Goal: Task Accomplishment & Management: Use online tool/utility

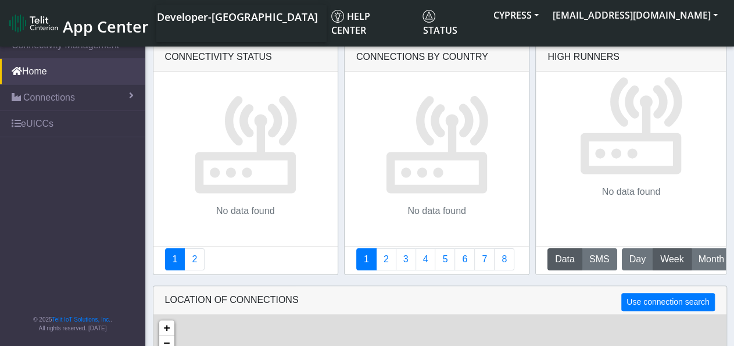
click at [28, 3] on nav "App Center Developer-[GEOGRAPHIC_DATA] Help center Status CYPRESS [EMAIL_ADDRES…" at bounding box center [367, 23] width 734 height 47
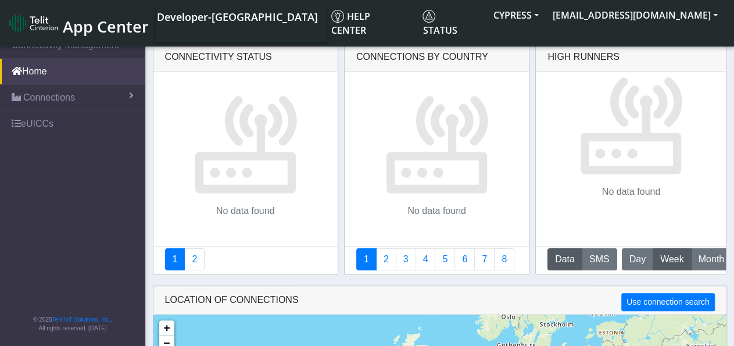
click at [24, 24] on img at bounding box center [33, 23] width 49 height 19
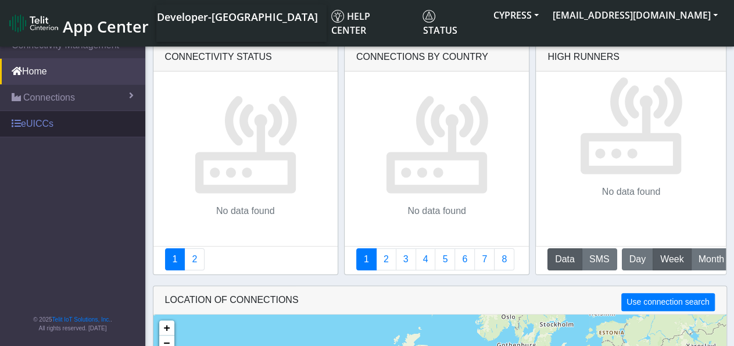
click at [44, 122] on link "eUICCs" at bounding box center [72, 124] width 145 height 26
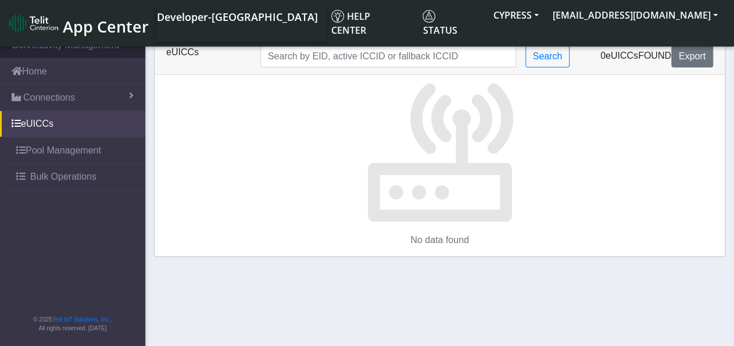
click at [84, 34] on link "Connectivity Management" at bounding box center [72, 46] width 145 height 26
click at [84, 20] on span "App Center" at bounding box center [106, 27] width 86 height 22
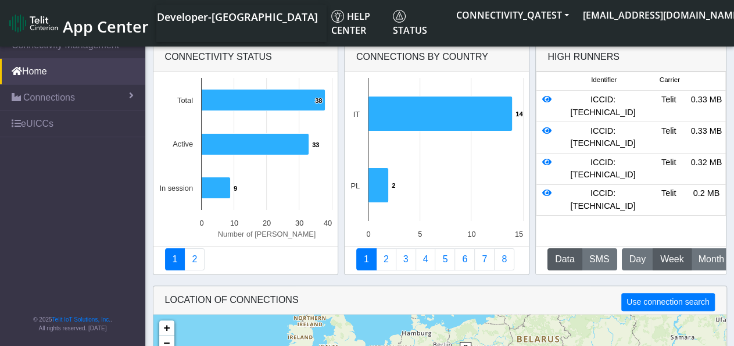
click at [68, 27] on span "App Center" at bounding box center [106, 27] width 86 height 22
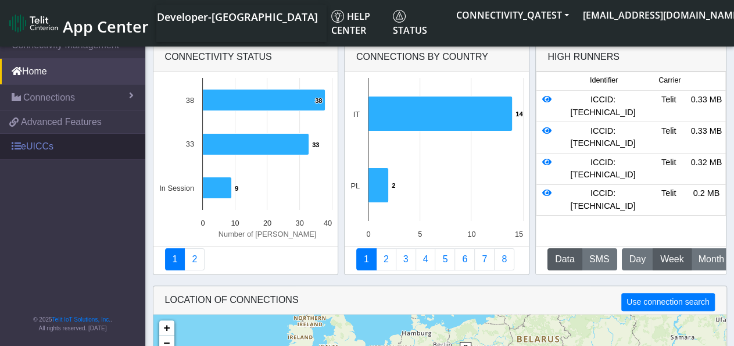
click at [55, 146] on link "eUICCs" at bounding box center [72, 147] width 145 height 26
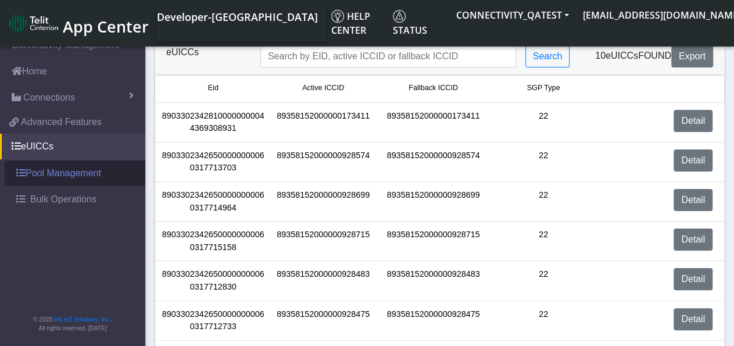
click at [81, 174] on link "Pool Management" at bounding box center [75, 173] width 141 height 26
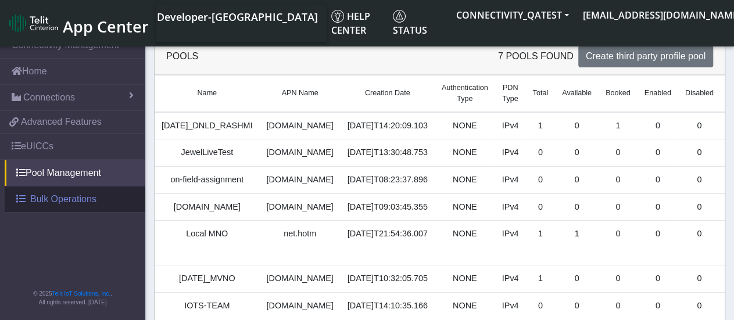
click at [70, 226] on nav "Connectivity Management Home Connections List Map 4ea82369271ab098e6a2bfb8a06bf…" at bounding box center [72, 178] width 145 height 292
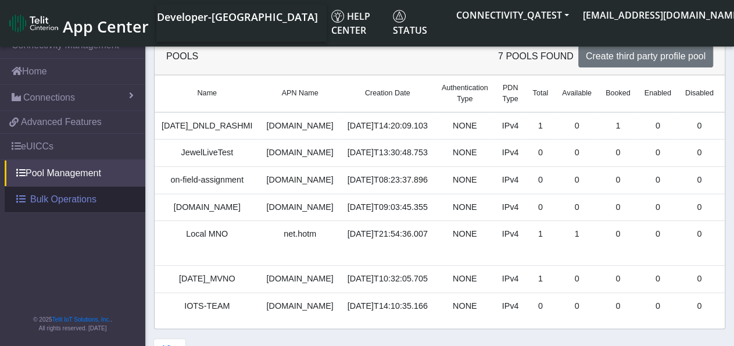
click at [67, 203] on span "Bulk Operations" at bounding box center [63, 199] width 66 height 14
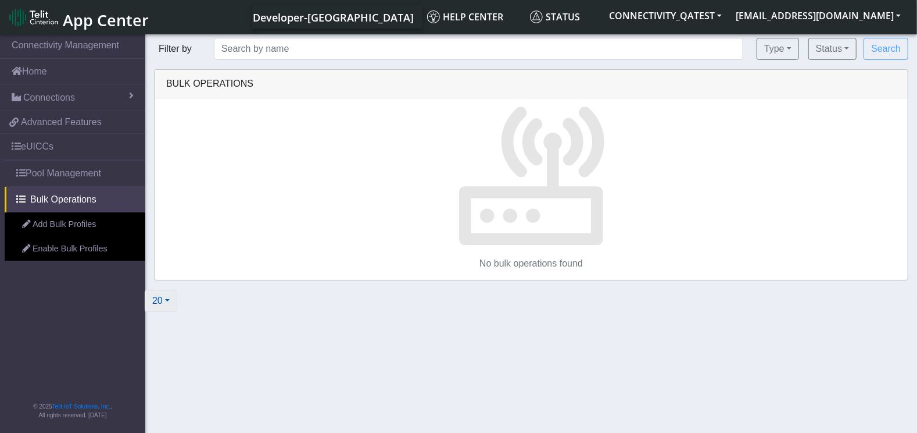
click at [149, 301] on button "20" at bounding box center [161, 301] width 33 height 22
click at [154, 301] on button "20" at bounding box center [161, 301] width 33 height 22
click at [59, 165] on link "Pool Management" at bounding box center [75, 173] width 141 height 26
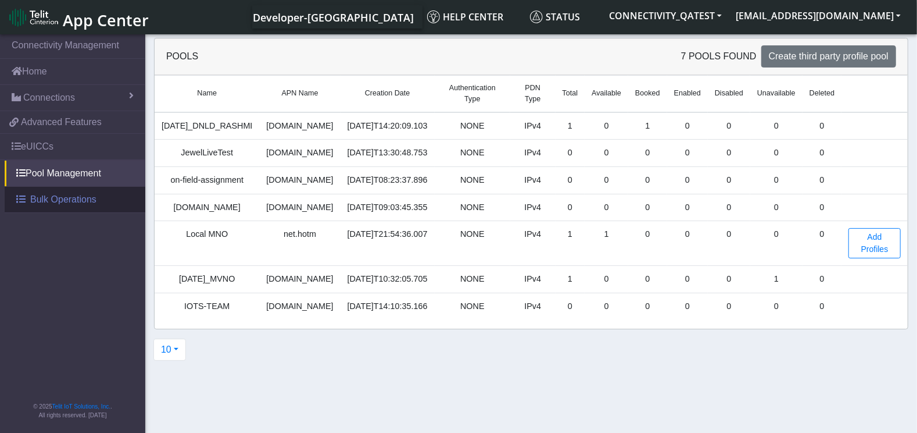
click at [58, 197] on span "Bulk Operations" at bounding box center [63, 199] width 66 height 14
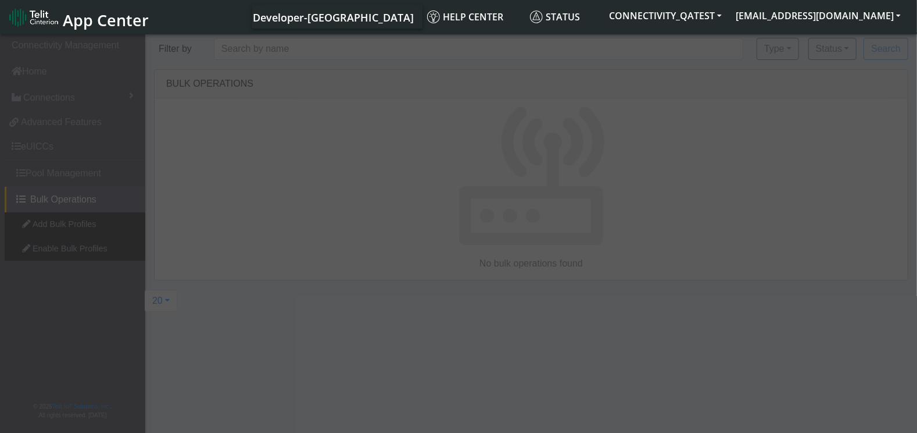
click at [165, 304] on div at bounding box center [458, 234] width 917 height 405
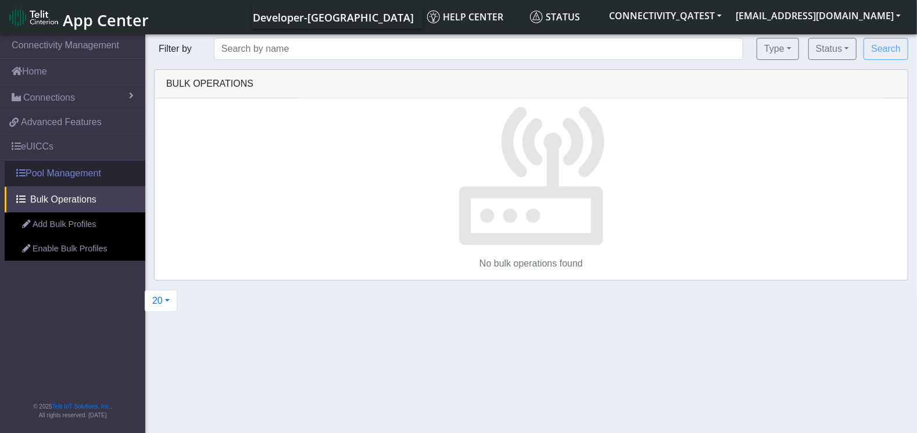
click at [62, 171] on link "Pool Management" at bounding box center [75, 173] width 141 height 26
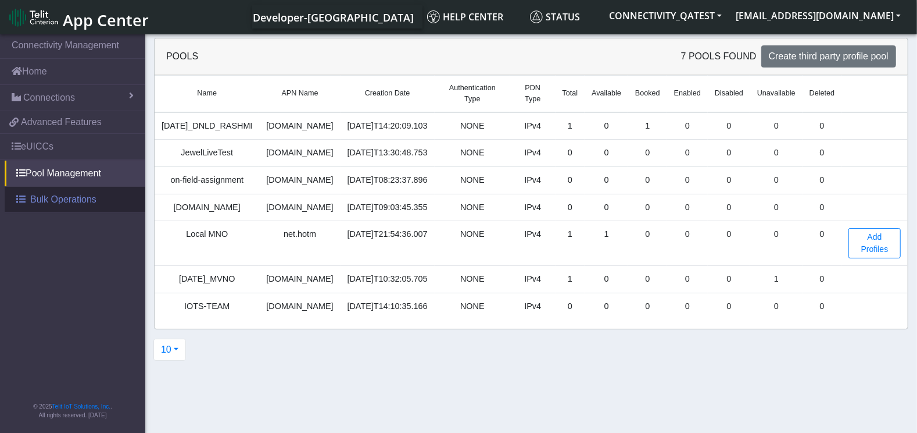
click at [72, 195] on span "Bulk Operations" at bounding box center [63, 199] width 66 height 14
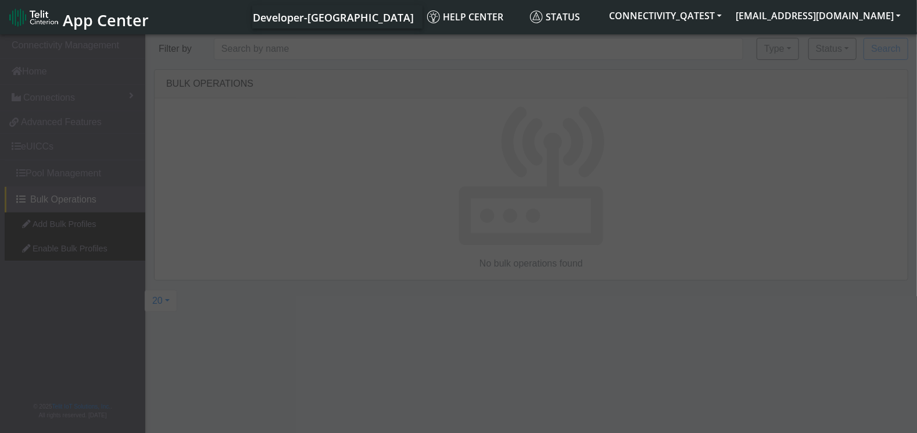
click at [167, 298] on div at bounding box center [458, 234] width 917 height 405
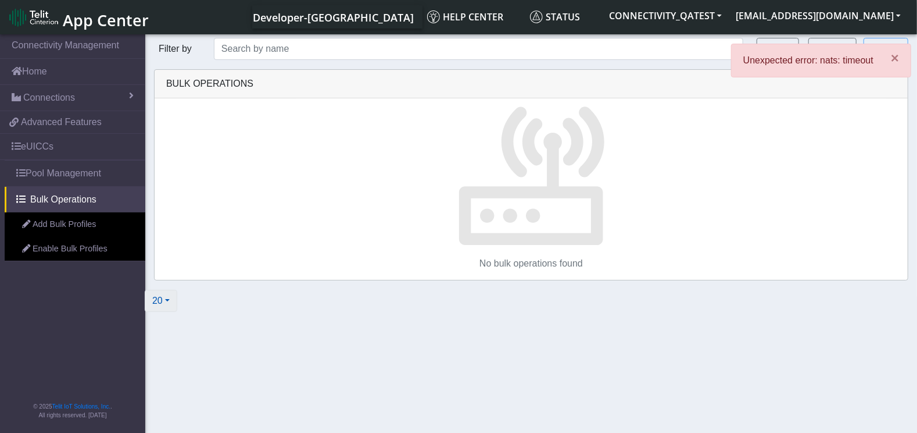
click at [167, 294] on button "20" at bounding box center [161, 301] width 33 height 22
click at [170, 272] on button "1000" at bounding box center [191, 274] width 92 height 19
click at [170, 304] on button "1000" at bounding box center [166, 301] width 43 height 22
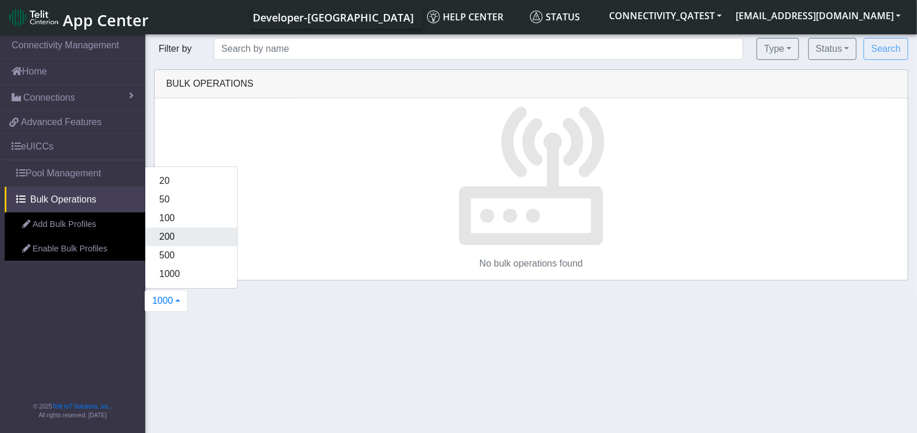
click at [178, 232] on button "200" at bounding box center [191, 236] width 92 height 19
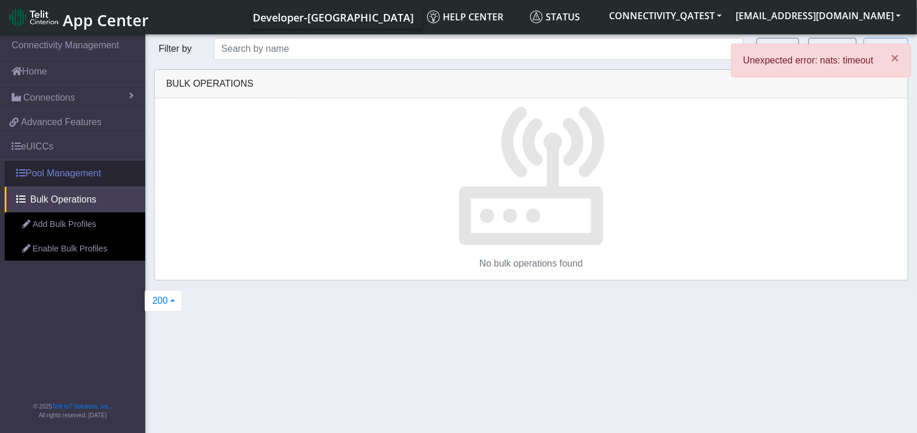
click at [77, 177] on link "Pool Management" at bounding box center [75, 173] width 141 height 26
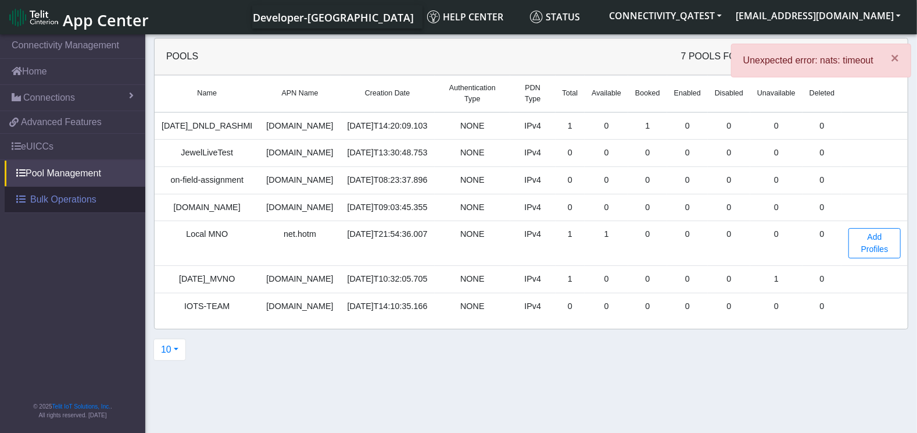
click at [97, 201] on link "Bulk Operations" at bounding box center [75, 200] width 141 height 26
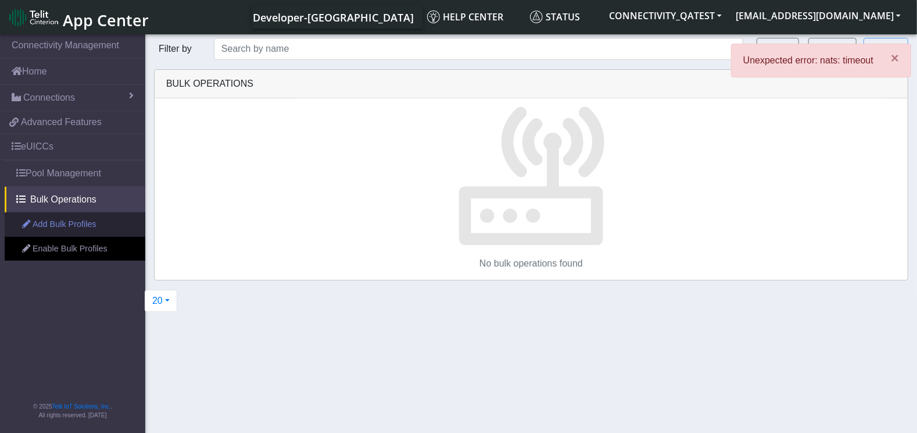
click at [65, 218] on link "Add Bulk Profiles" at bounding box center [75, 224] width 141 height 24
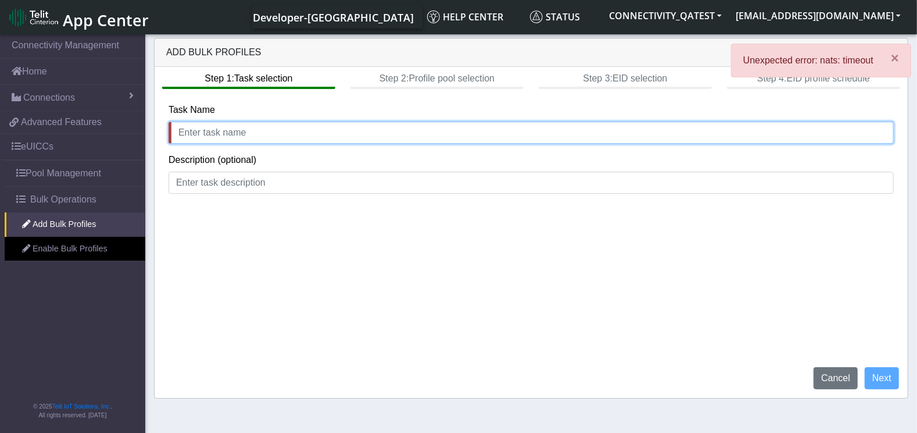
click at [258, 139] on input "text" at bounding box center [532, 133] width 726 height 22
type input "dfsfs"
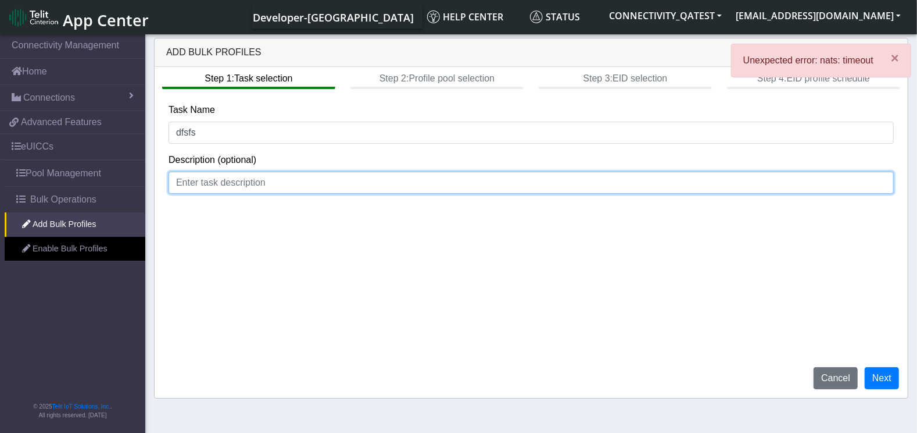
click at [246, 187] on input at bounding box center [532, 183] width 726 height 22
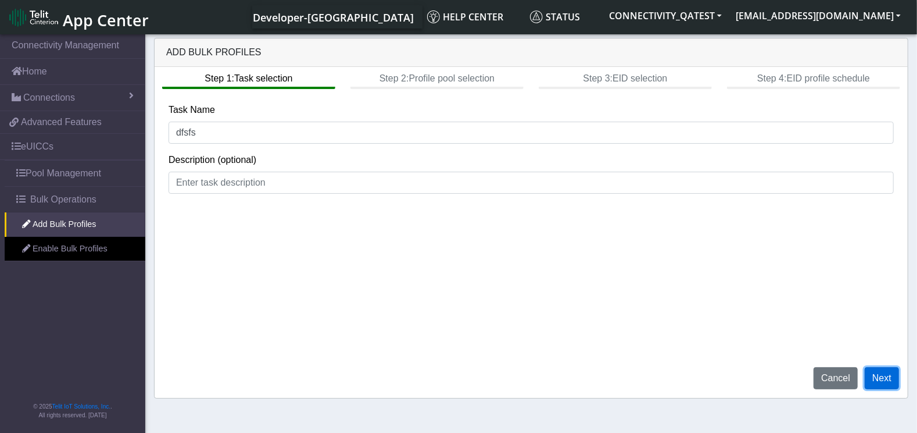
click at [744, 345] on button "Next" at bounding box center [882, 378] width 34 height 22
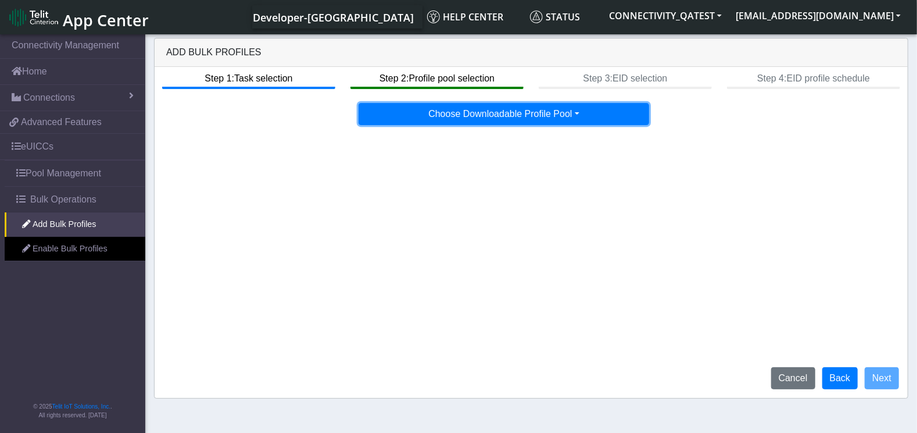
click at [487, 106] on button "Choose Downloadable Profile Pool" at bounding box center [504, 114] width 291 height 22
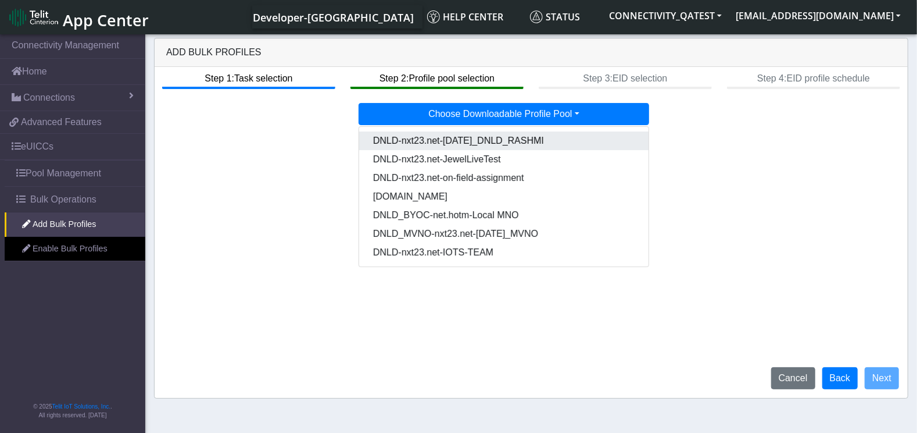
click at [505, 145] on Pool4e59cd5c-3b69-4a80-88ac-f2f10802c4c5-dropdown "DNLD-nxt23.net-Aug06_DNLD_RASHMI" at bounding box center [504, 140] width 291 height 19
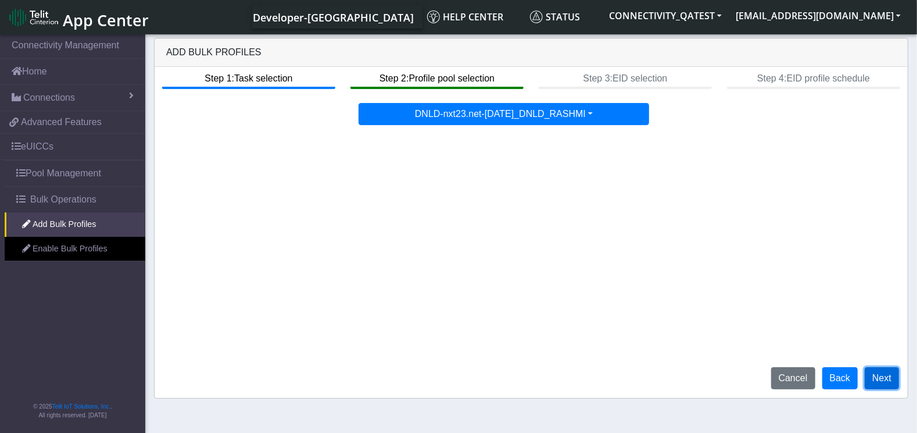
click at [744, 345] on button "Next" at bounding box center [882, 378] width 34 height 22
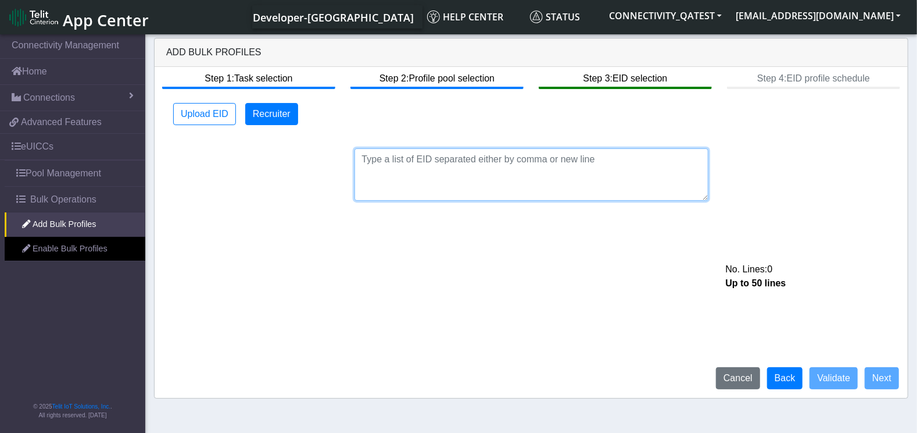
click at [476, 157] on textarea at bounding box center [532, 174] width 354 height 52
paste textarea "89358152000000066706"
type textarea "89358152000000066706"
drag, startPoint x: 522, startPoint y: 162, endPoint x: 170, endPoint y: 140, distance: 352.4
click at [355, 148] on textarea "89358152000000066706" at bounding box center [532, 174] width 354 height 52
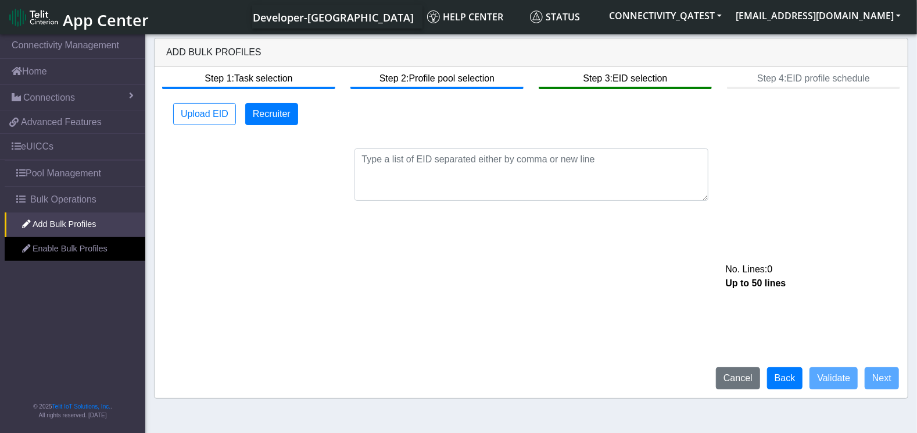
click at [170, 99] on div "Step 1: Task selection Step 2: Profile pool selection Step 3: EID selection Ste…" at bounding box center [532, 232] width 754 height 331
click at [188, 112] on button "Upload EID" at bounding box center [204, 114] width 63 height 22
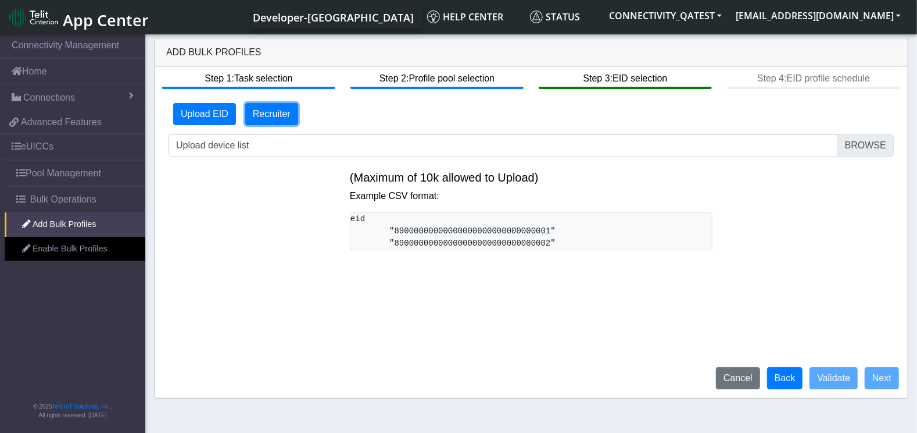
click at [262, 119] on button "Recruiter" at bounding box center [271, 114] width 53 height 22
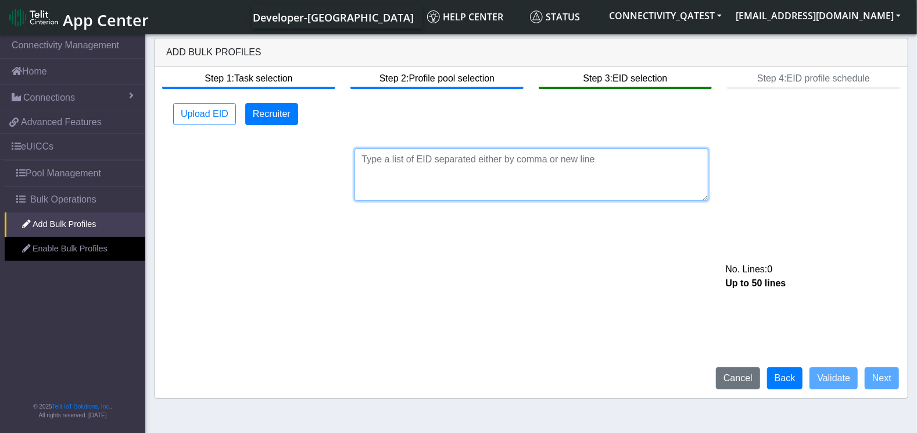
click at [446, 178] on textarea at bounding box center [532, 174] width 354 height 52
paste textarea "89358152000000066235"
type textarea "89358152000000066235"
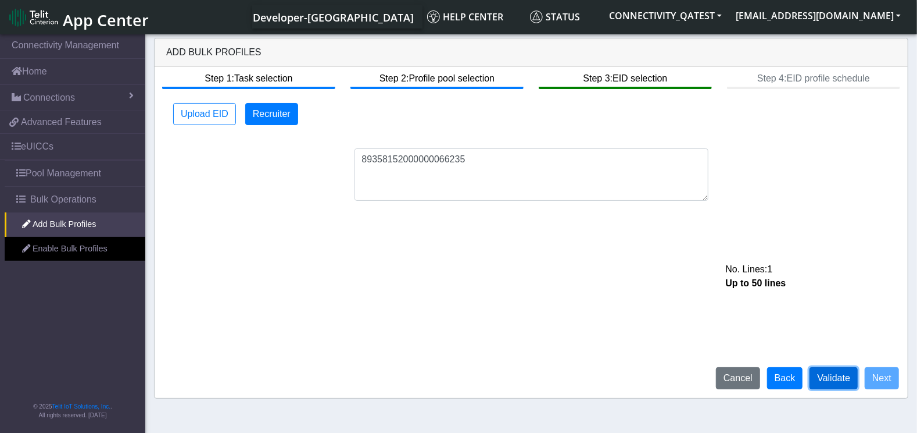
click at [744, 345] on button "Validate" at bounding box center [834, 378] width 48 height 22
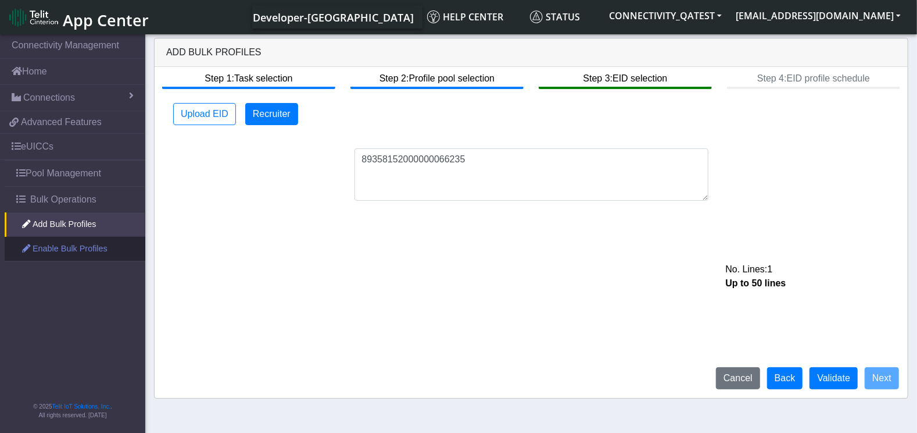
click at [77, 257] on link "Enable Bulk Profiles" at bounding box center [75, 249] width 141 height 24
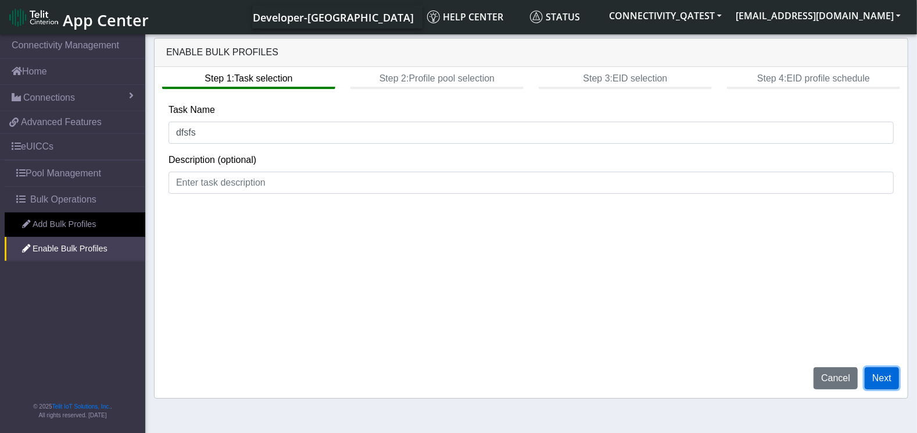
click at [744, 345] on button "Next" at bounding box center [882, 378] width 34 height 22
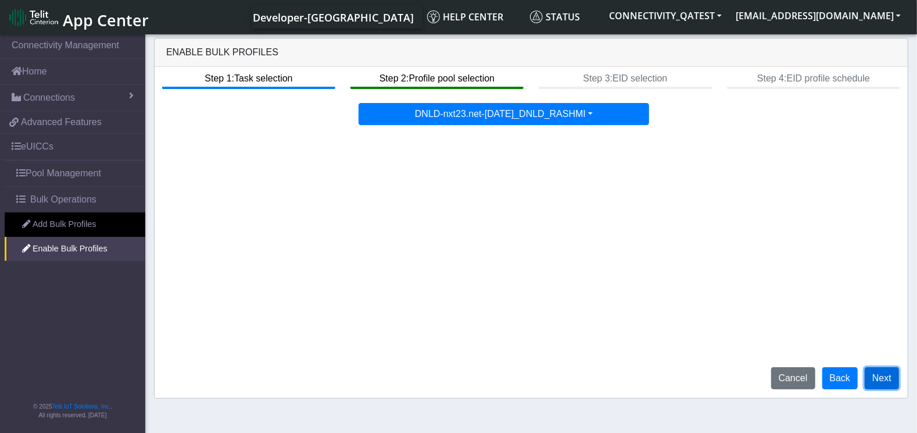
click at [744, 345] on button "Next" at bounding box center [882, 378] width 34 height 22
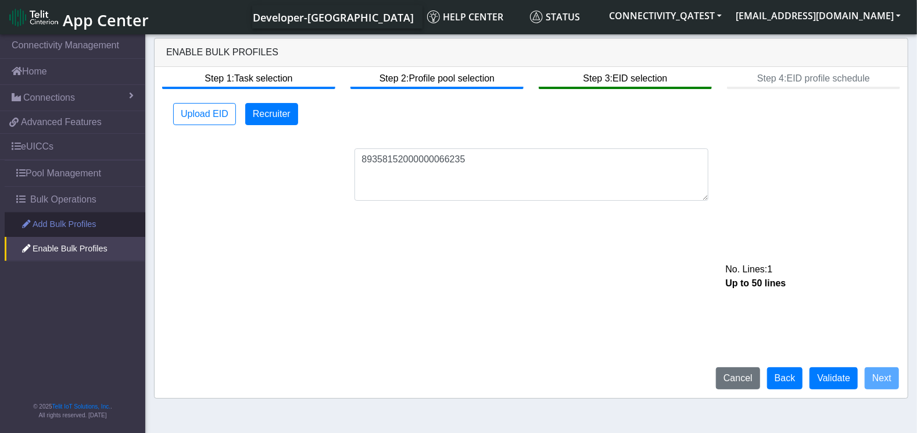
click at [63, 220] on link "Add Bulk Profiles" at bounding box center [75, 224] width 141 height 24
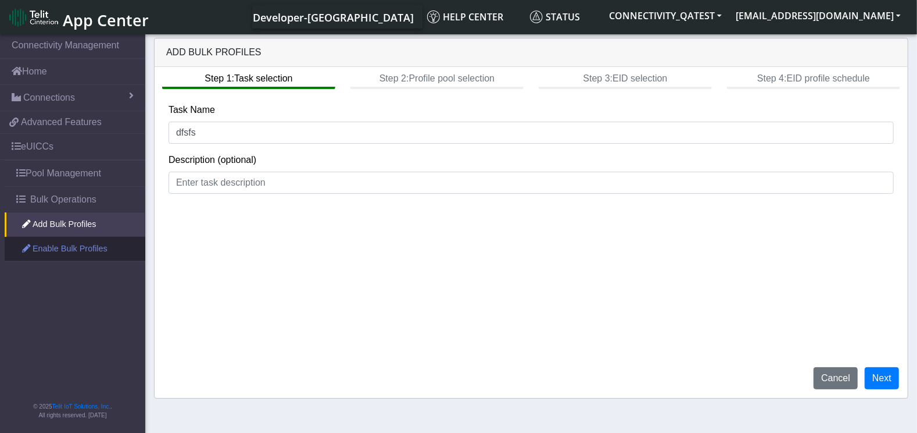
click at [76, 241] on link "Enable Bulk Profiles" at bounding box center [75, 249] width 141 height 24
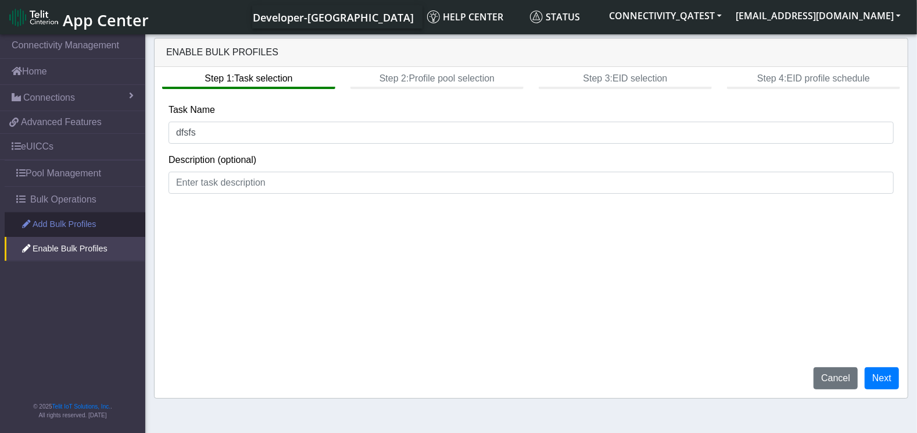
click at [76, 220] on link "Add Bulk Profiles" at bounding box center [75, 224] width 141 height 24
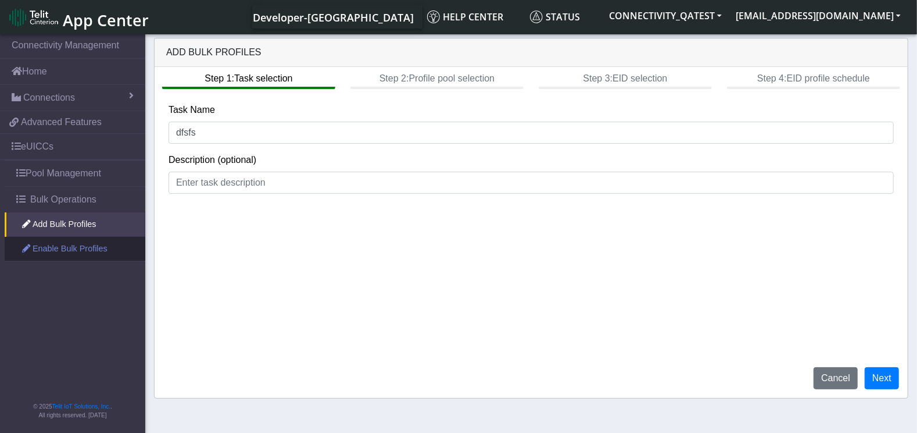
click at [76, 248] on link "Enable Bulk Profiles" at bounding box center [75, 249] width 141 height 24
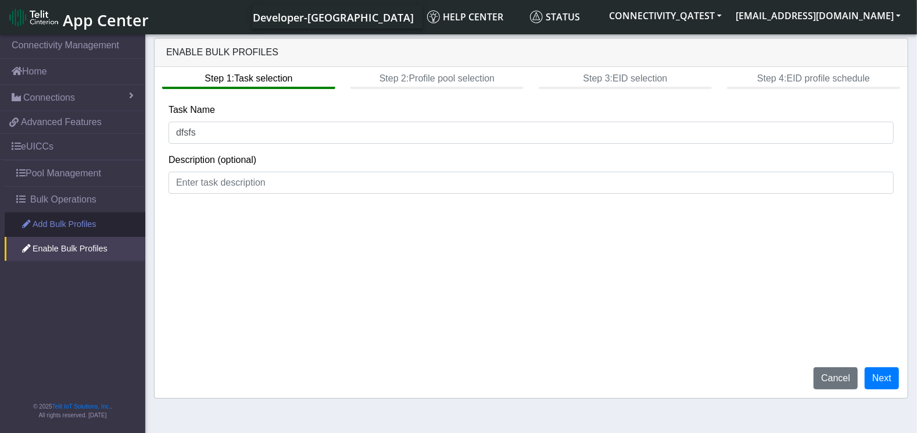
click at [69, 228] on link "Add Bulk Profiles" at bounding box center [75, 224] width 141 height 24
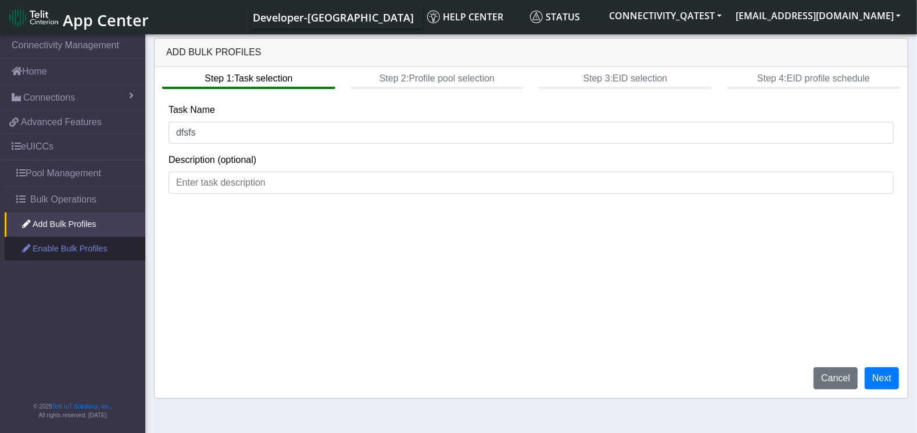
click at [69, 246] on link "Enable Bulk Profiles" at bounding box center [75, 249] width 141 height 24
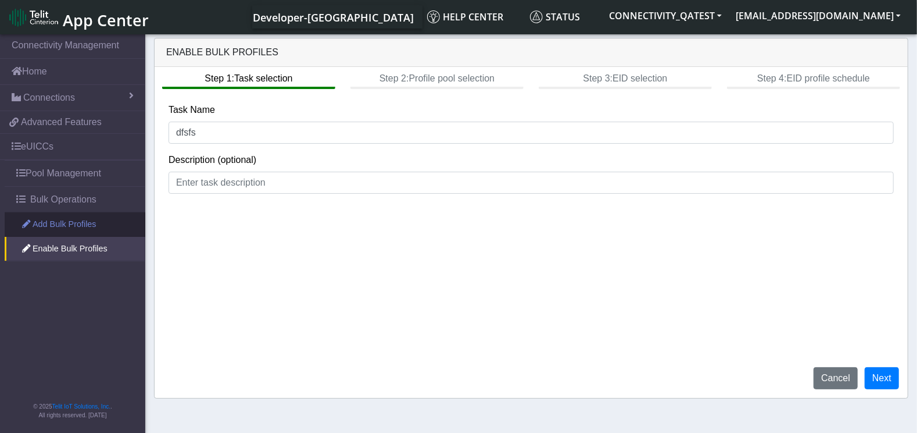
click at [85, 222] on link "Add Bulk Profiles" at bounding box center [75, 224] width 141 height 24
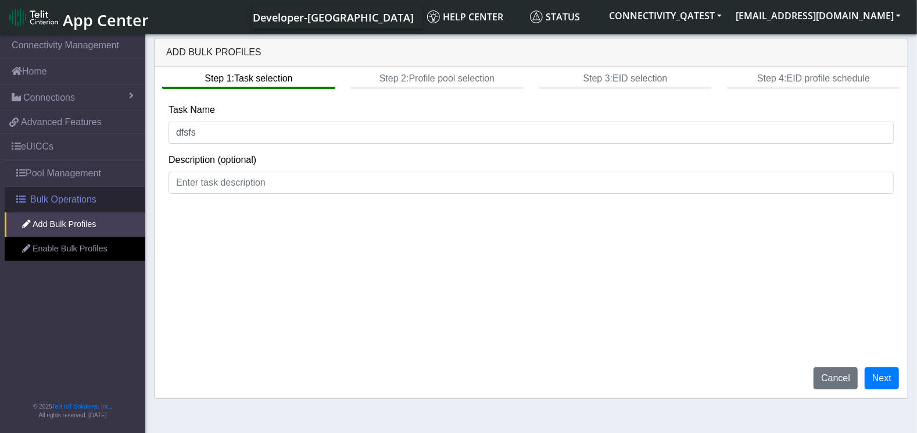
click at [70, 208] on link "Bulk Operations" at bounding box center [75, 200] width 141 height 26
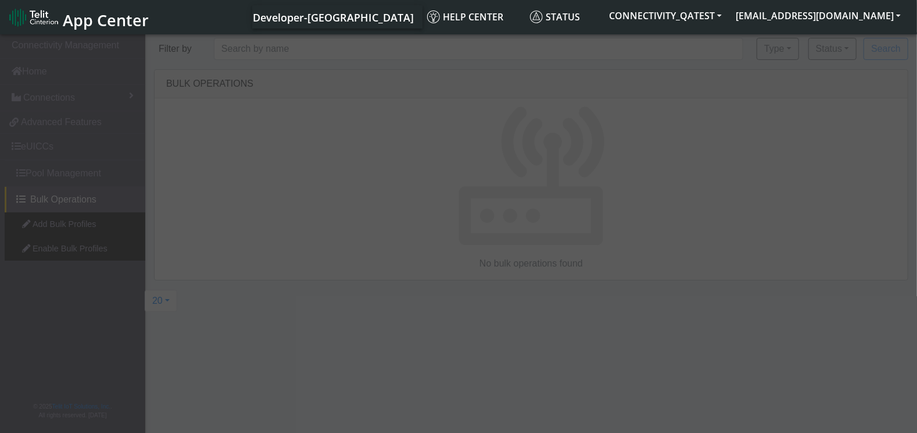
click at [78, 241] on div at bounding box center [458, 234] width 917 height 405
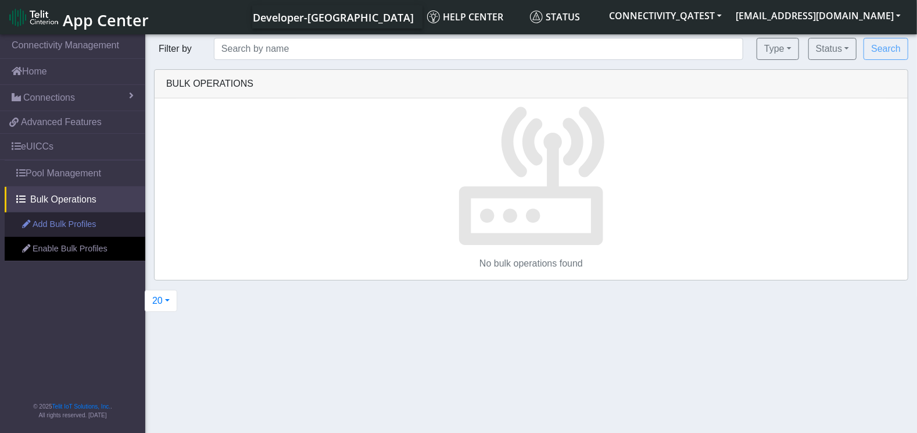
click at [58, 225] on link "Add Bulk Profiles" at bounding box center [75, 224] width 141 height 24
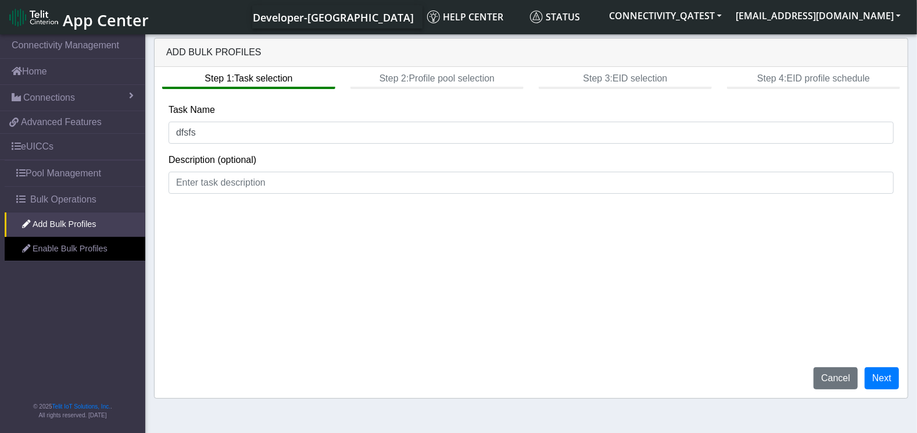
click at [438, 80] on div "Step 1: Task selection Step 2: Profile pool selection Step 3: EID selection Ste…" at bounding box center [532, 78] width 754 height 22
